Goal: Task Accomplishment & Management: Complete application form

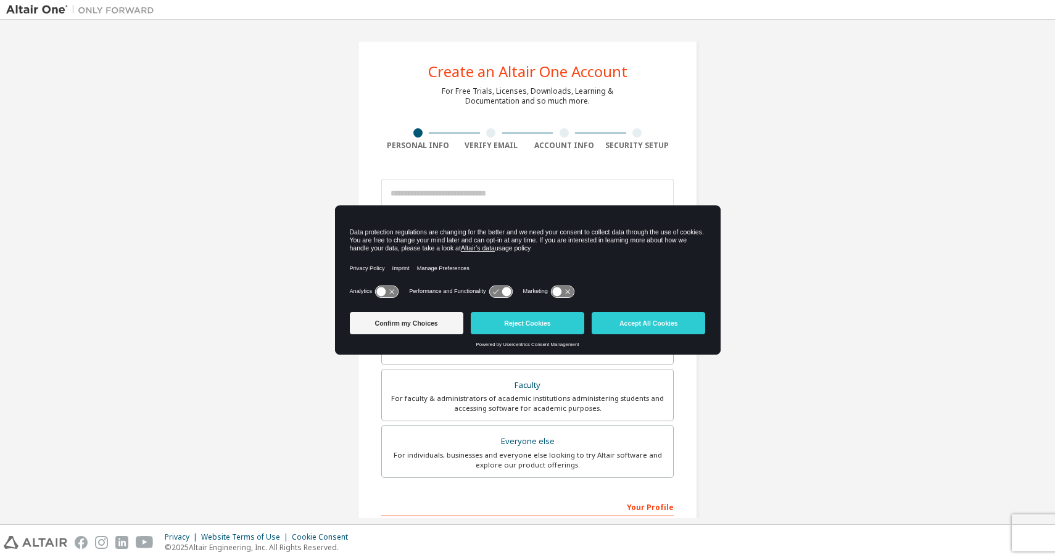
click at [441, 193] on input "email" at bounding box center [527, 194] width 293 height 30
click at [435, 323] on button "Confirm my Choices" at bounding box center [407, 323] width 114 height 22
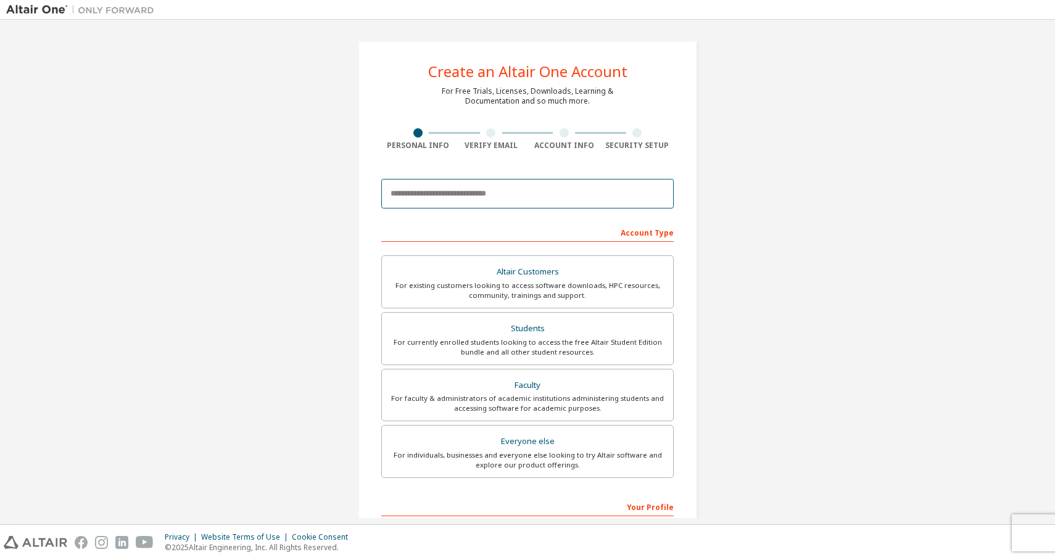
click at [430, 195] on input "email" at bounding box center [527, 194] width 293 height 30
type input "*"
type input "**********"
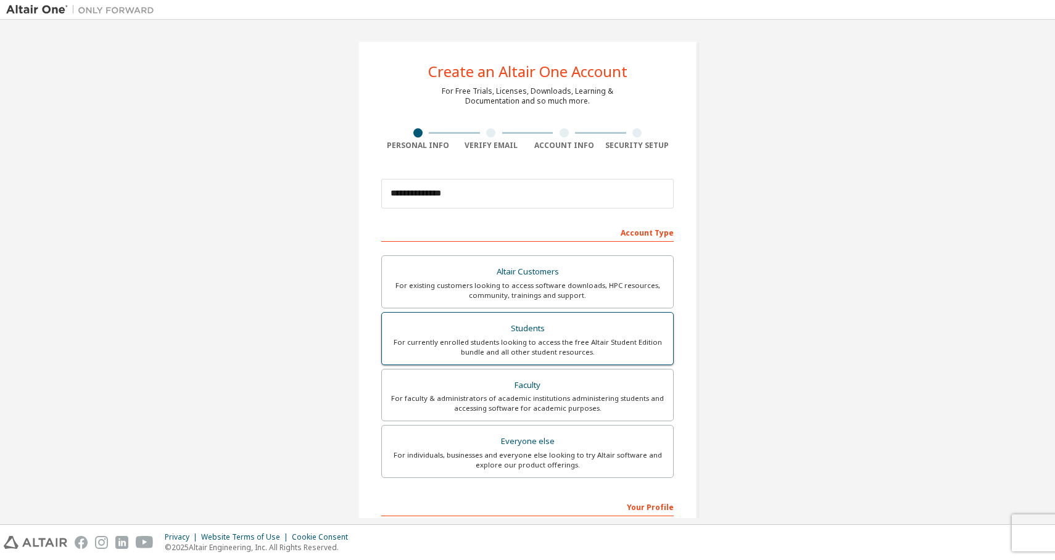
click at [455, 347] on div "For currently enrolled students looking to access the free Altair Student Editi…" at bounding box center [527, 348] width 276 height 20
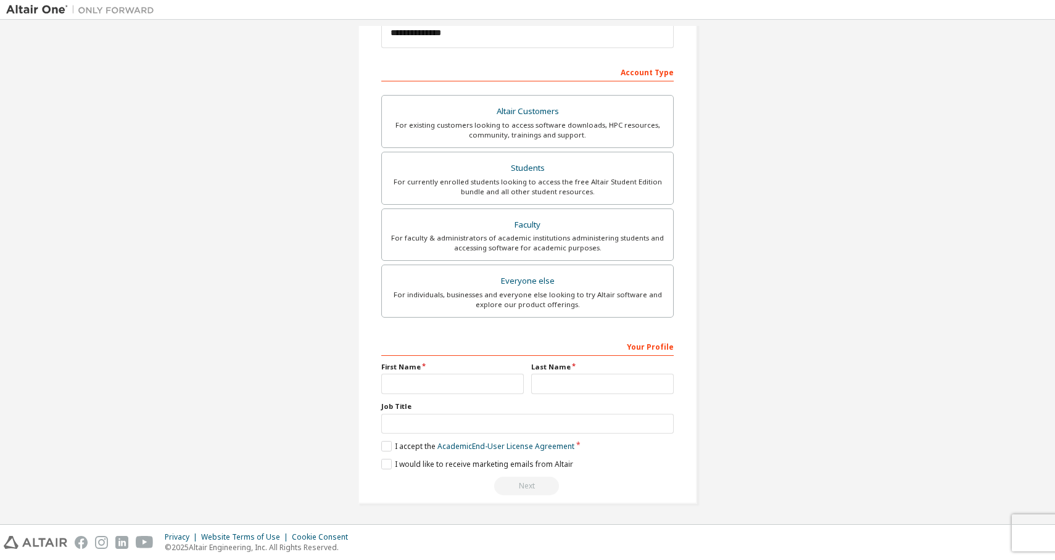
scroll to position [161, 0]
click at [444, 387] on input "text" at bounding box center [452, 383] width 143 height 20
type input "***"
click at [557, 386] on input "text" at bounding box center [602, 383] width 143 height 20
type input "****"
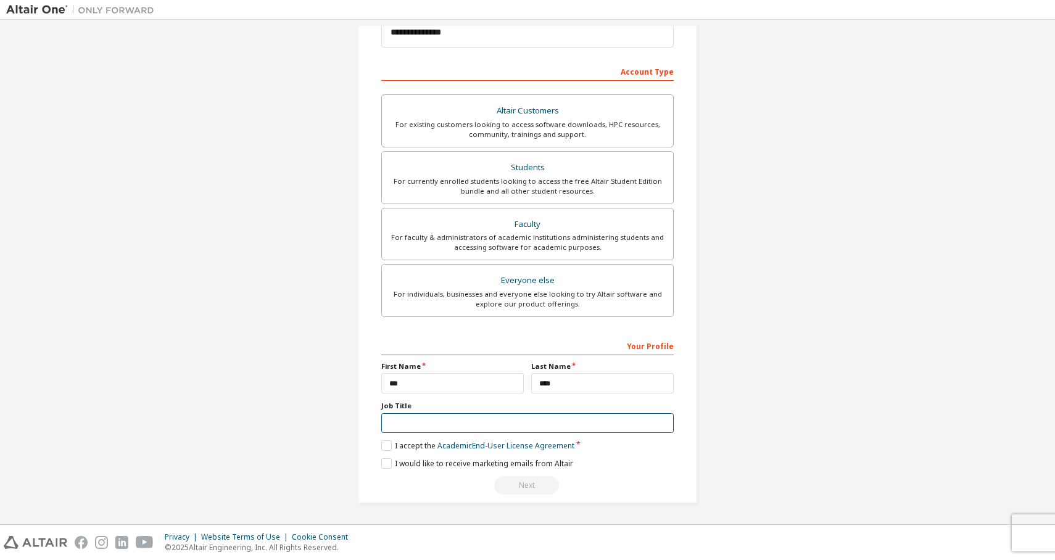
click at [528, 424] on input "text" at bounding box center [527, 423] width 293 height 20
type input "*******"
click at [383, 442] on label "I accept the Academic End-User License Agreement" at bounding box center [477, 446] width 193 height 10
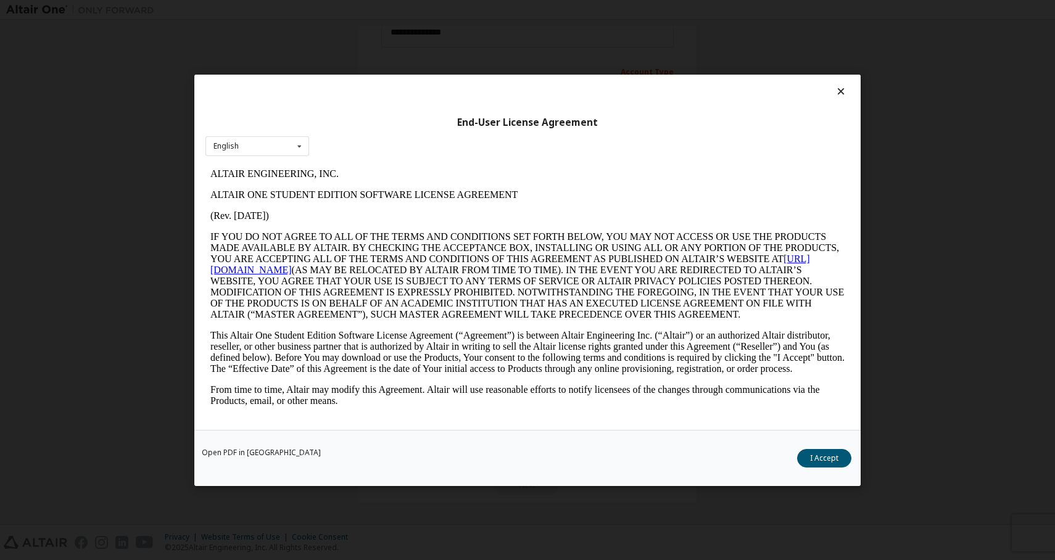
scroll to position [0, 0]
click at [823, 457] on button "I Accept" at bounding box center [824, 458] width 54 height 19
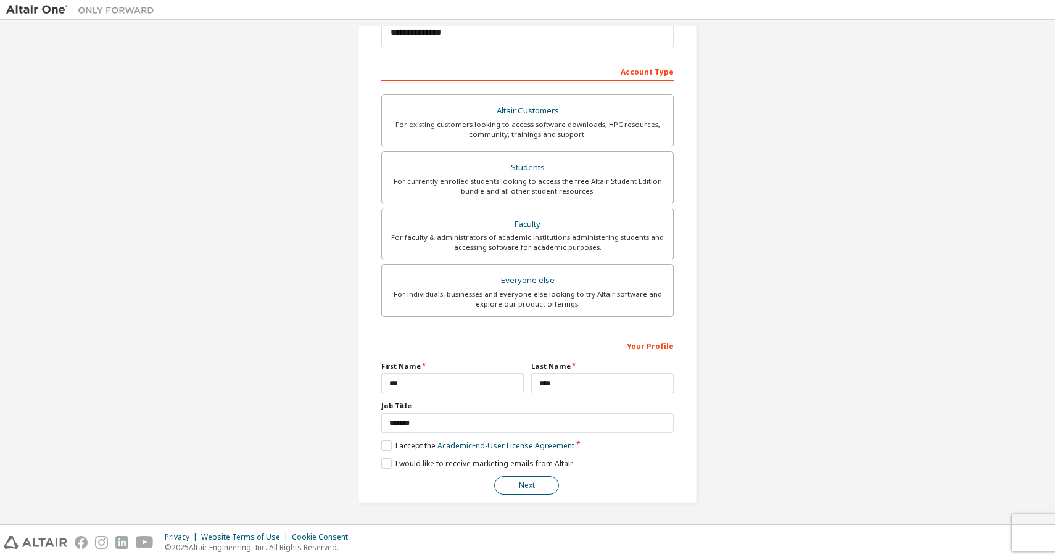
click at [528, 490] on button "Next" at bounding box center [526, 485] width 65 height 19
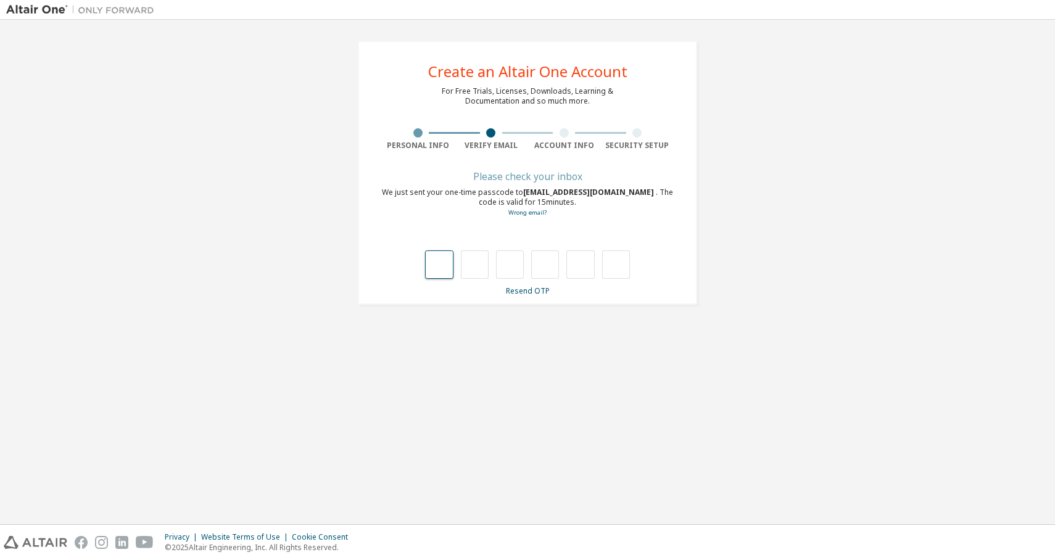
type input "*"
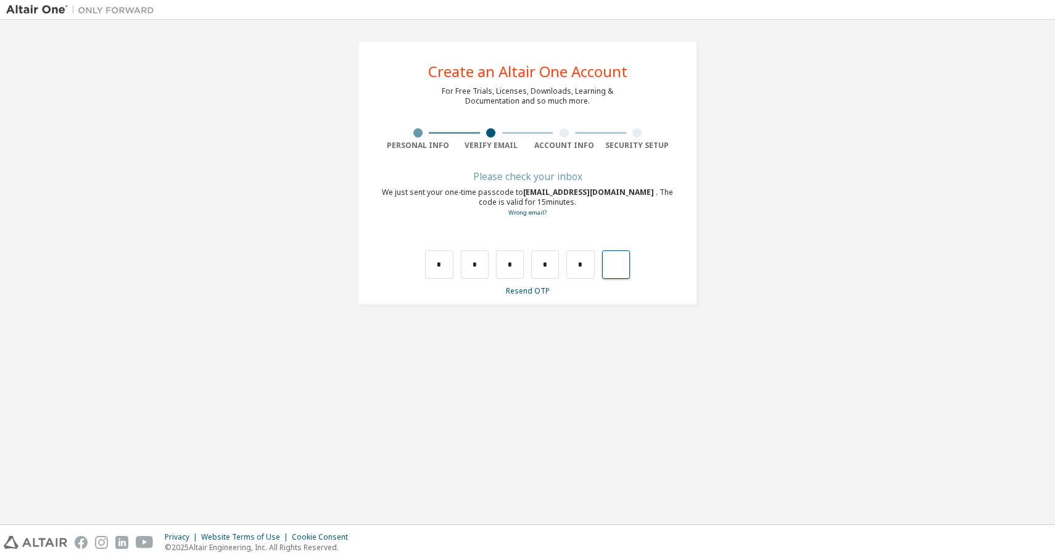
type input "*"
click at [439, 263] on input "text" at bounding box center [439, 265] width 28 height 28
type input "*"
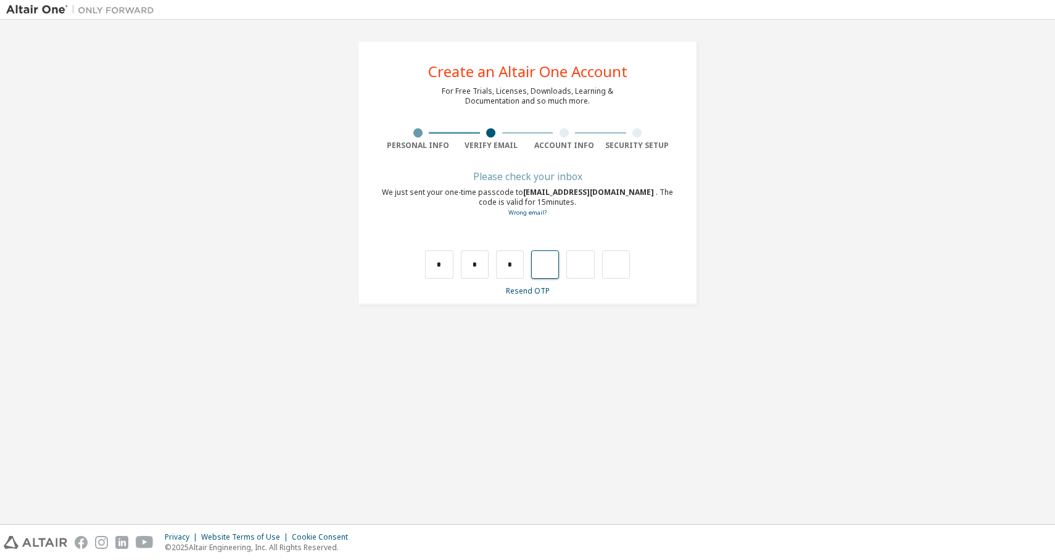
type input "*"
